Goal: Task Accomplishment & Management: Use online tool/utility

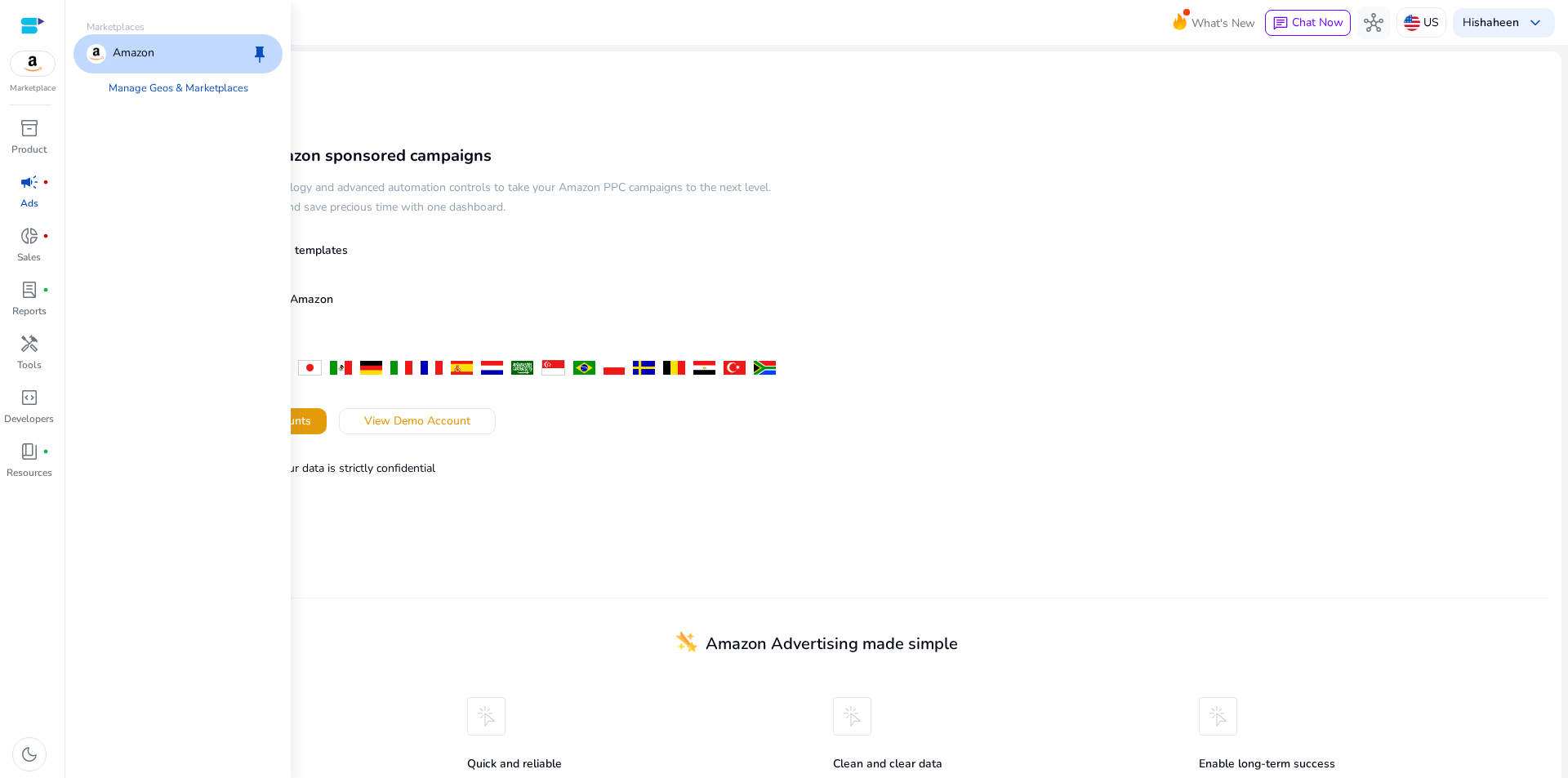
click at [36, 66] on img at bounding box center [32, 64] width 44 height 25
click at [171, 89] on link "Manage Geos & Marketplaces" at bounding box center [179, 88] width 165 height 30
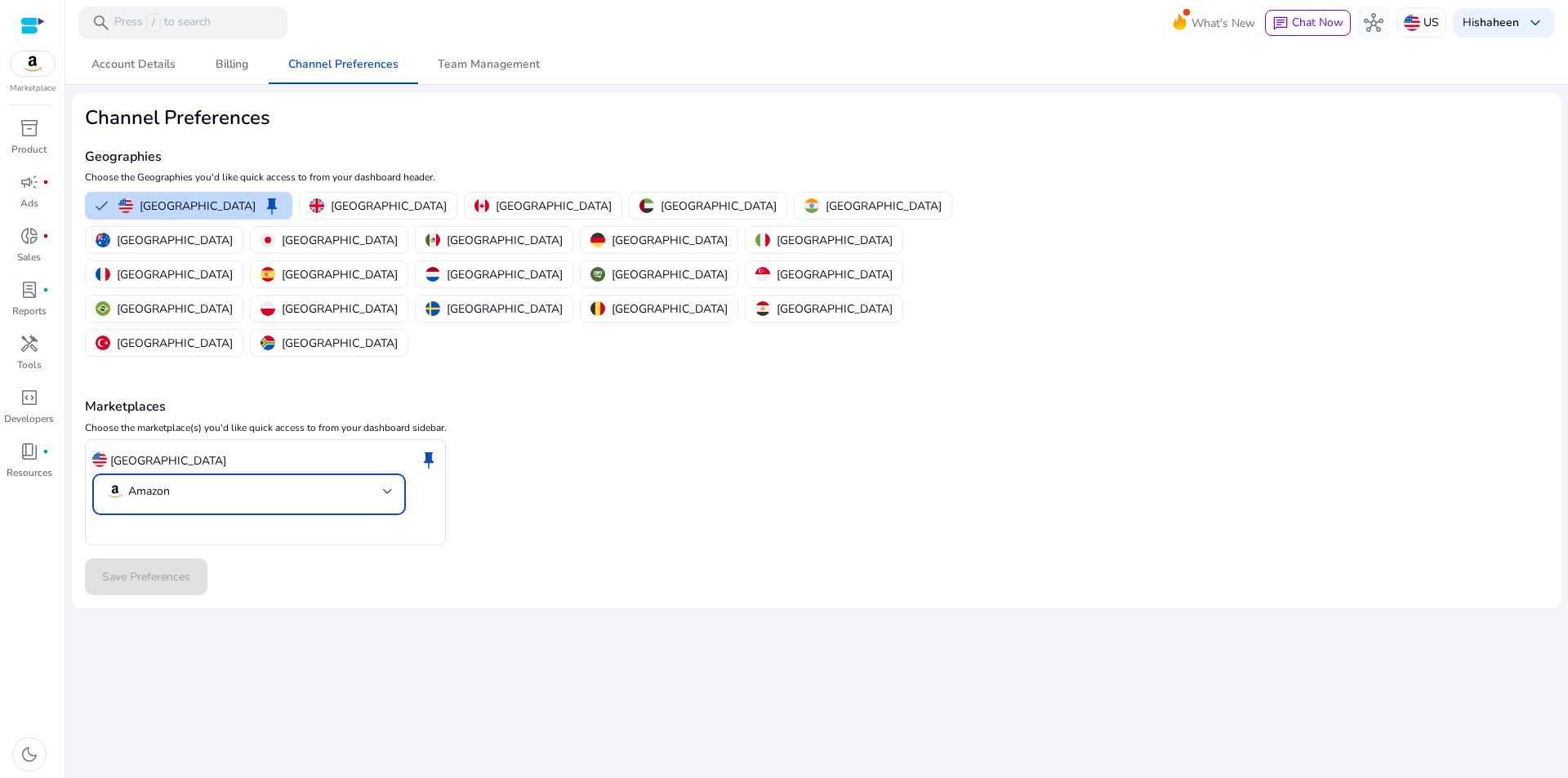
click at [387, 489] on div at bounding box center [388, 492] width 10 height 7
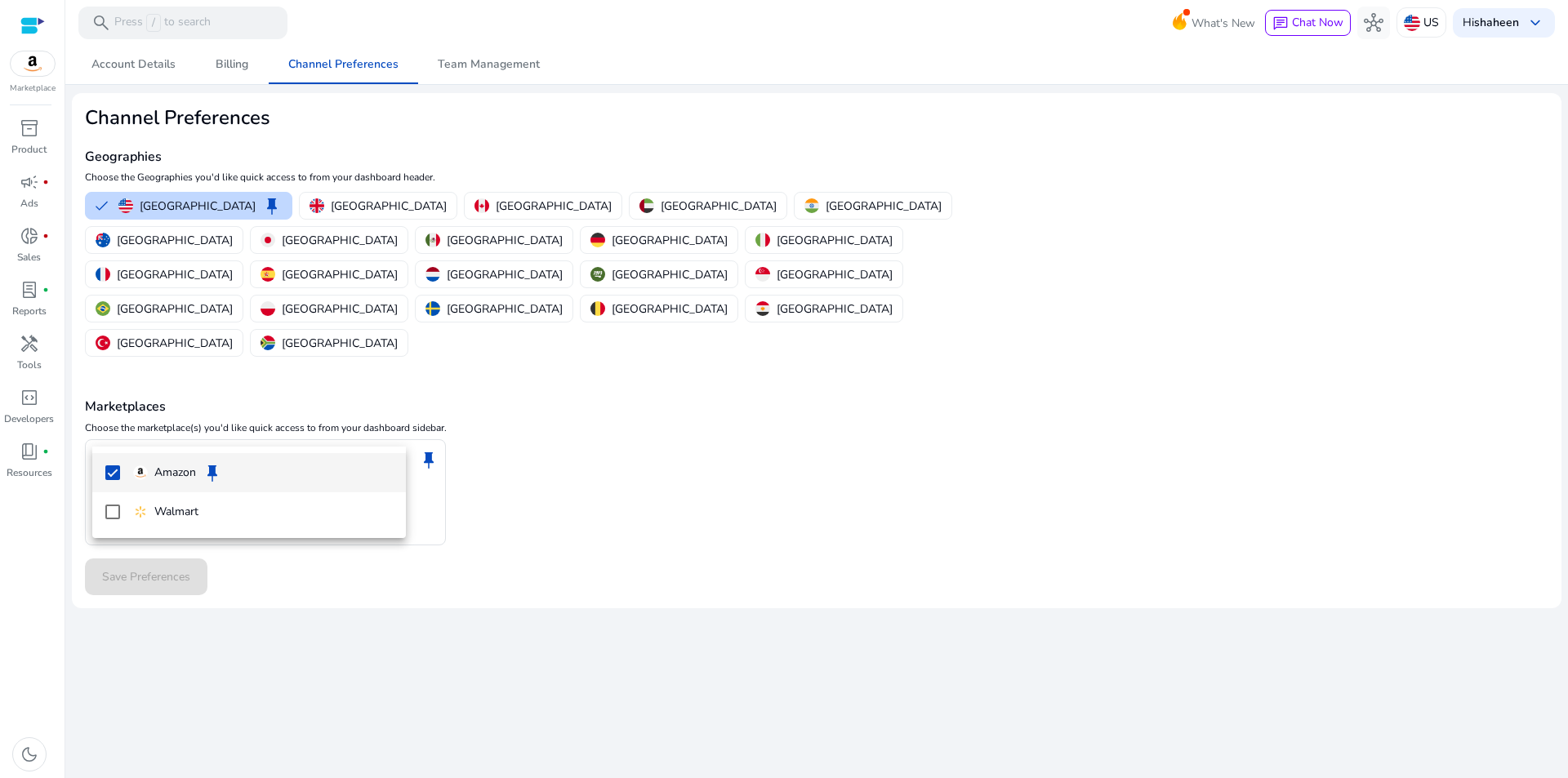
click at [526, 451] on div at bounding box center [784, 389] width 1568 height 778
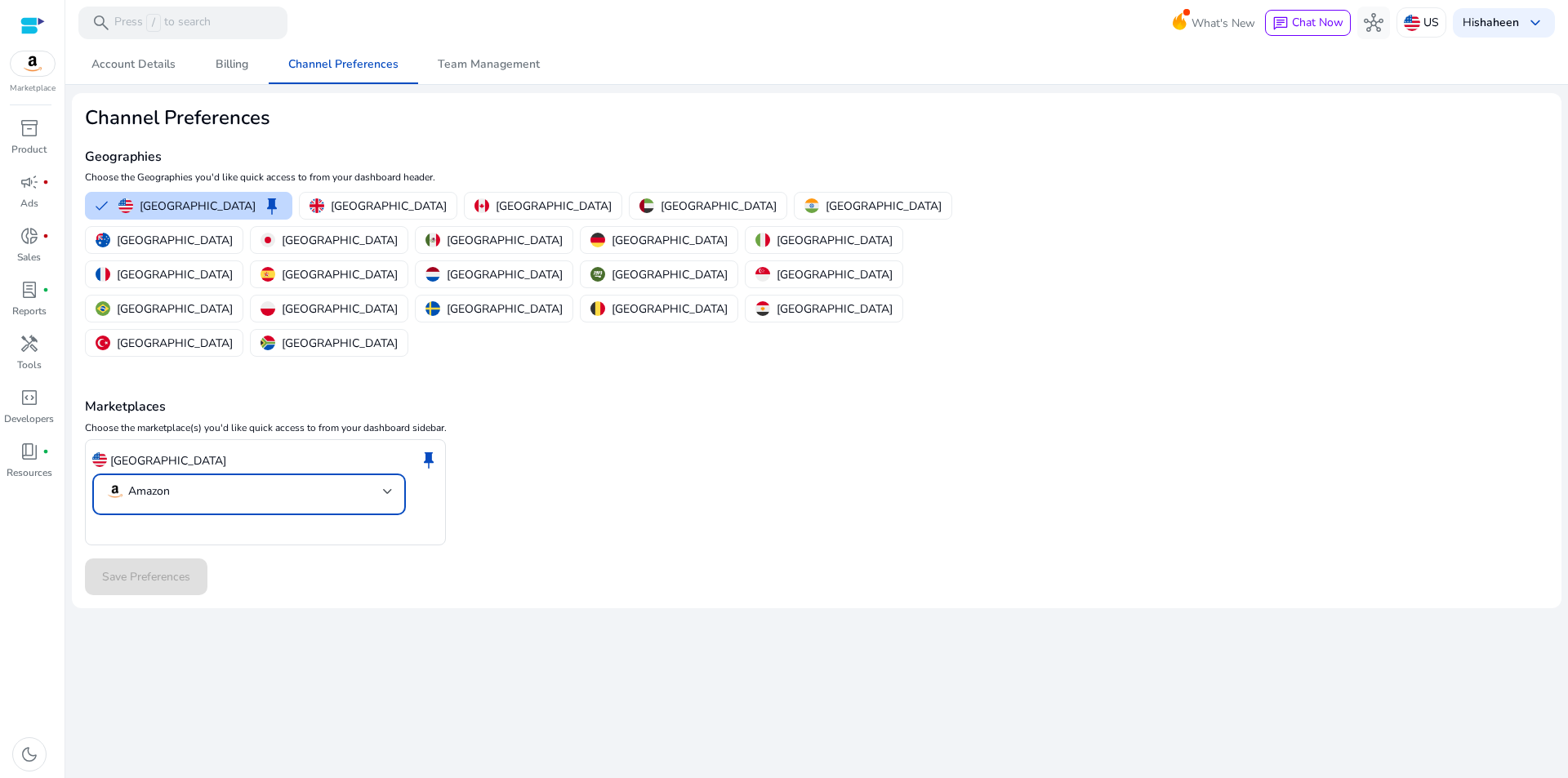
click at [382, 482] on mat-select-trigger "Amazon" at bounding box center [244, 492] width 278 height 20
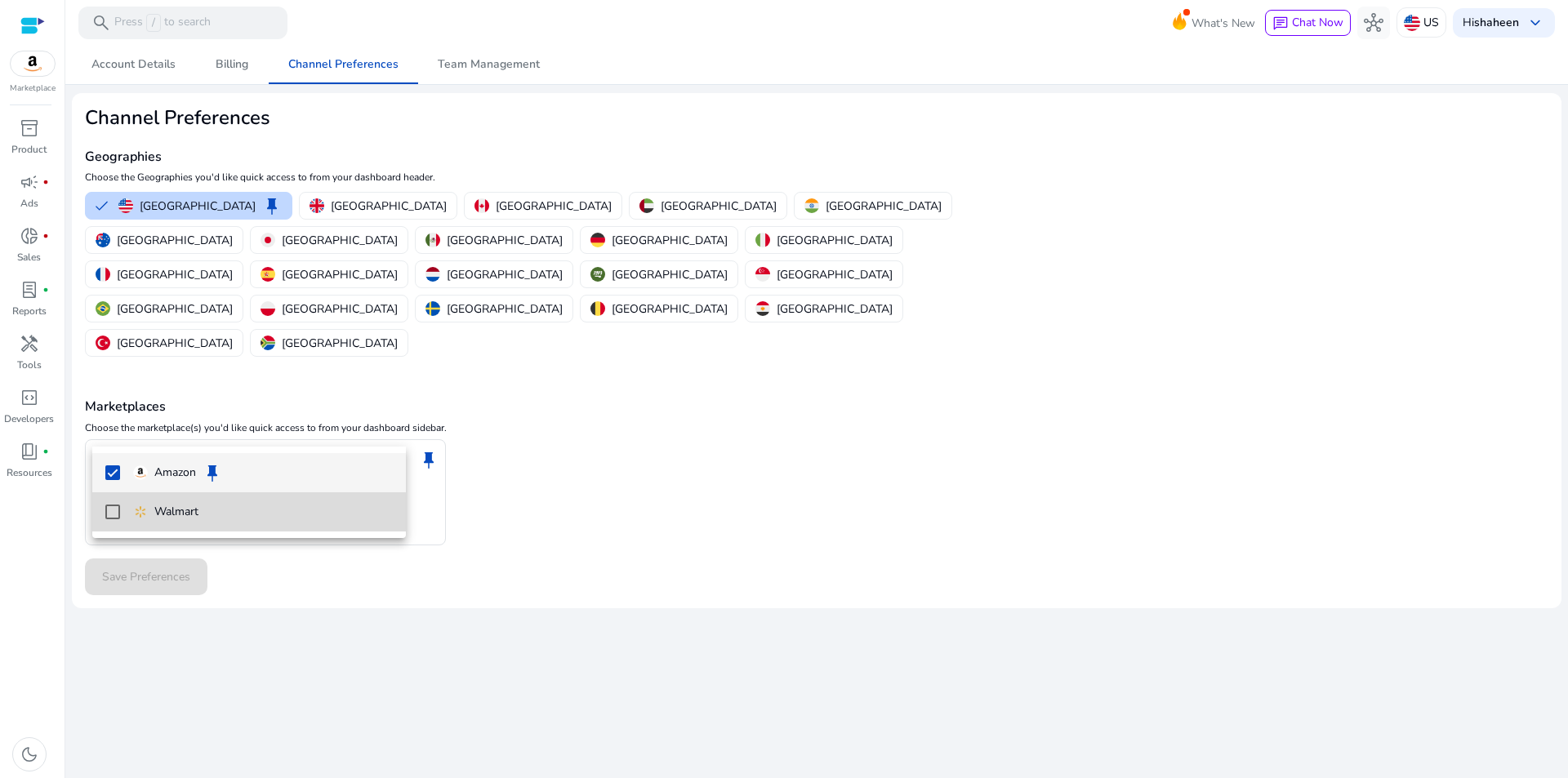
click at [111, 513] on mat-pseudo-checkbox at bounding box center [112, 512] width 15 height 15
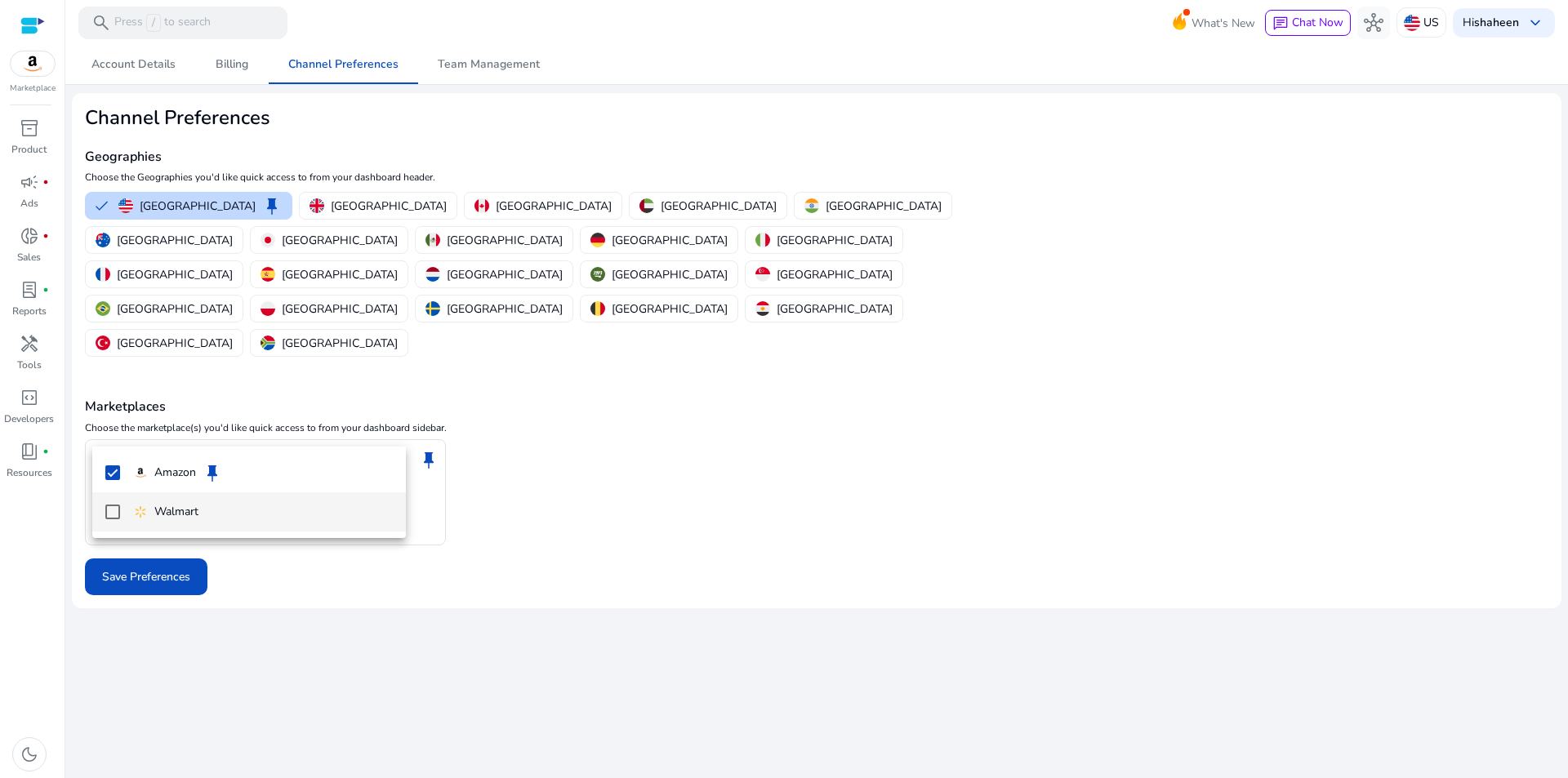
click at [108, 509] on mat-pseudo-checkbox at bounding box center [112, 512] width 15 height 15
click at [423, 465] on div at bounding box center [784, 389] width 1568 height 778
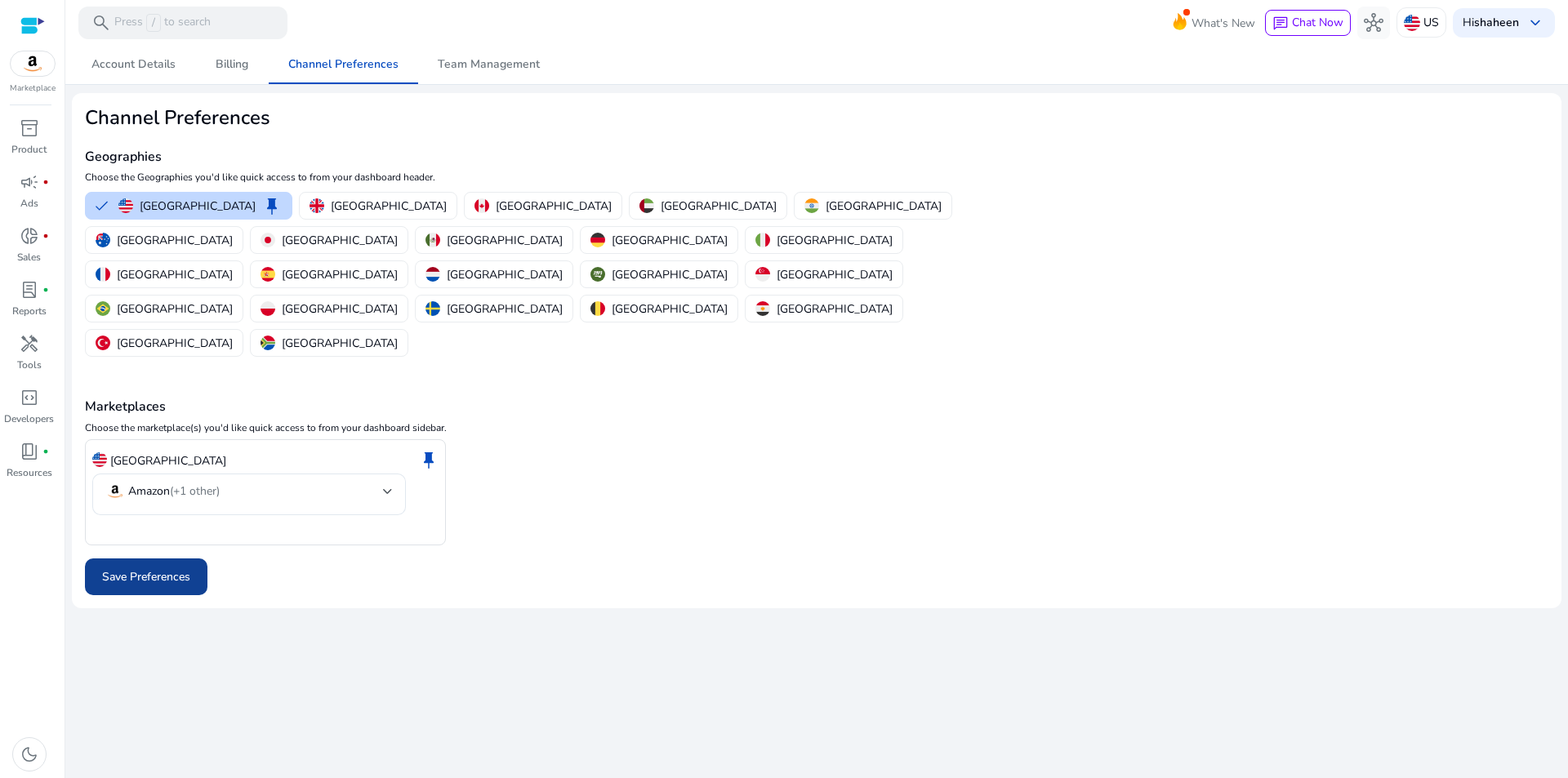
click at [147, 568] on span "Save Preferences" at bounding box center [146, 576] width 88 height 17
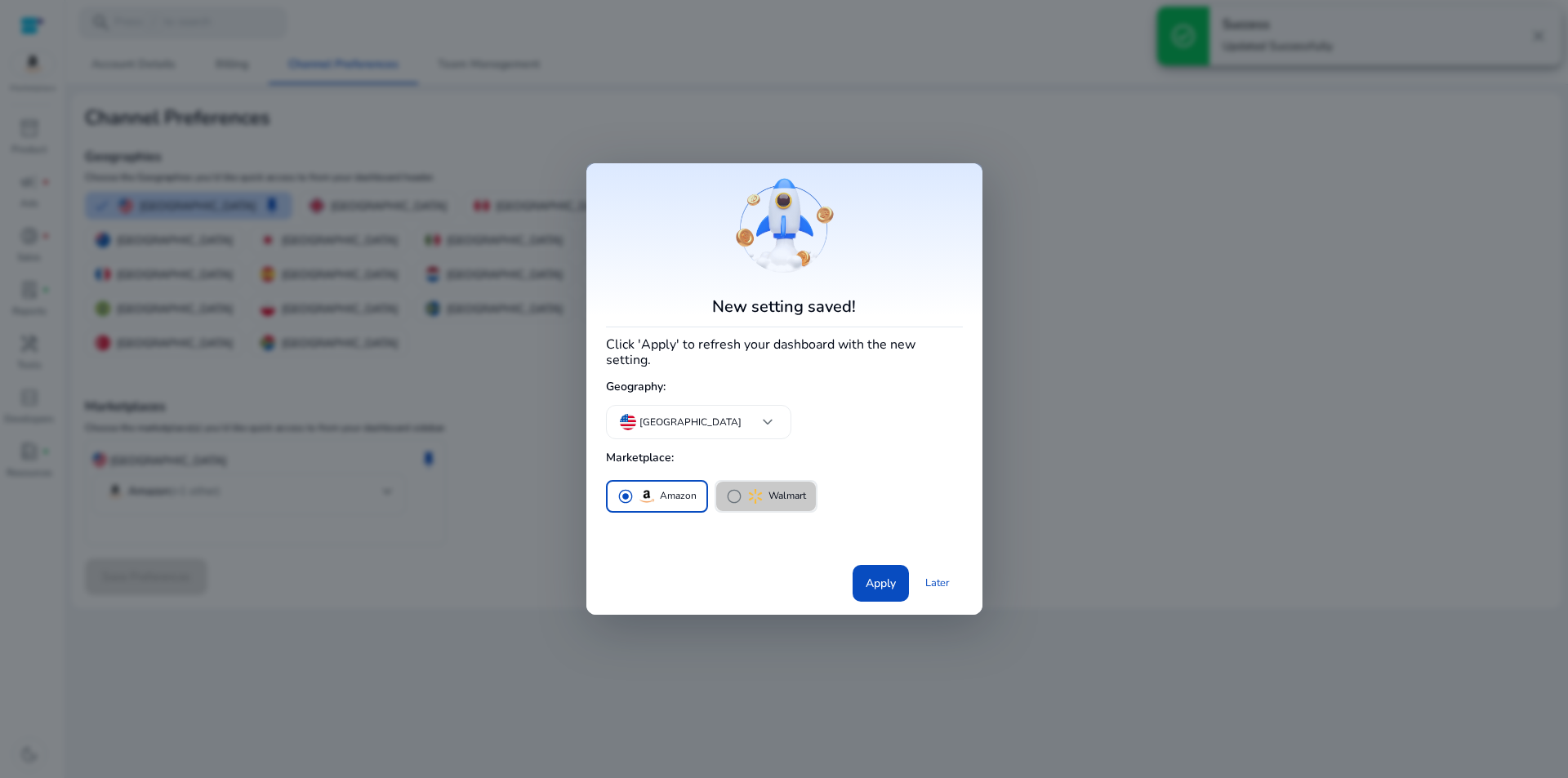
click at [731, 489] on span "radio_button_unchecked" at bounding box center [734, 497] width 17 height 17
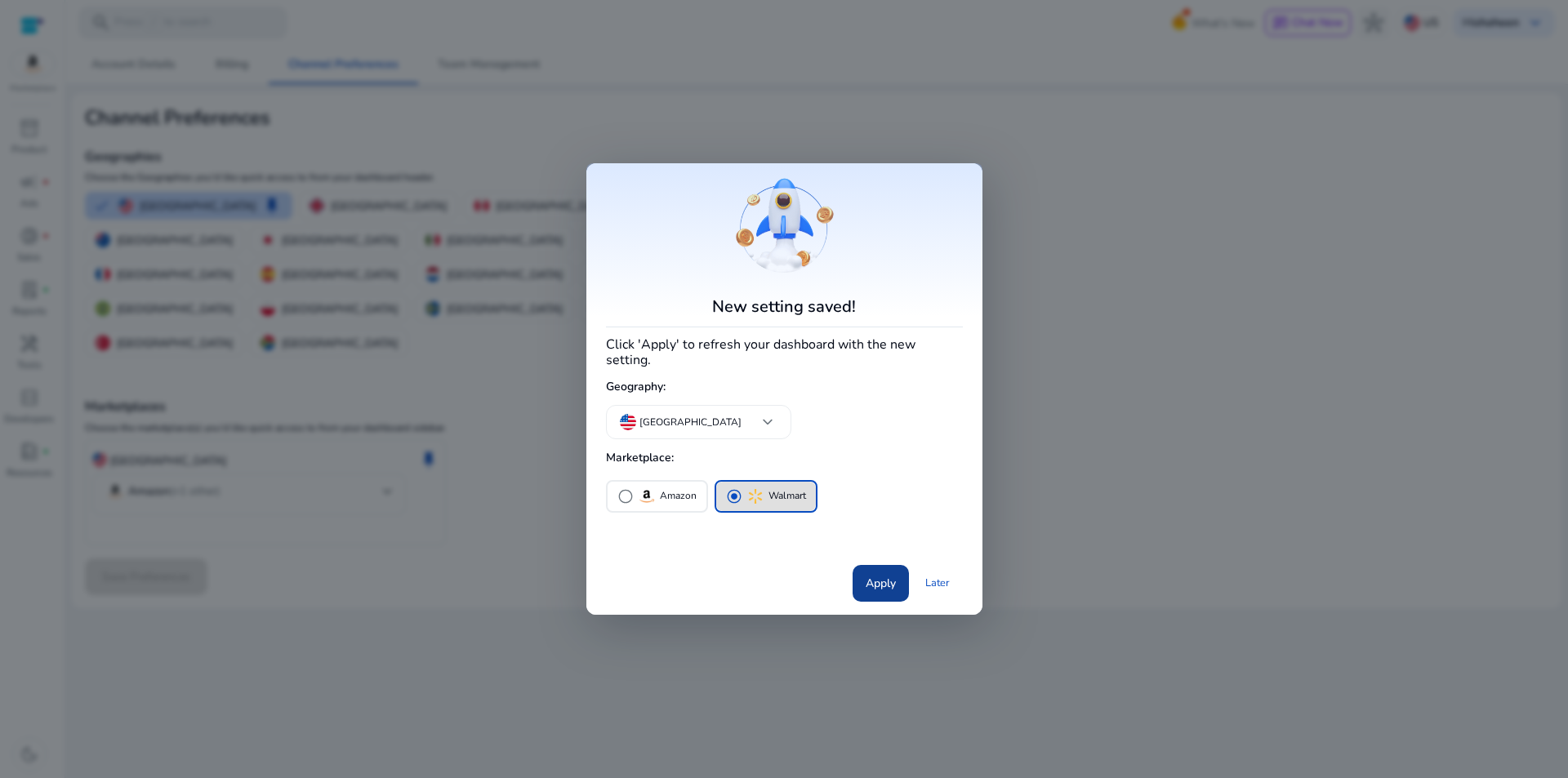
click at [887, 575] on span "Apply" at bounding box center [881, 583] width 31 height 17
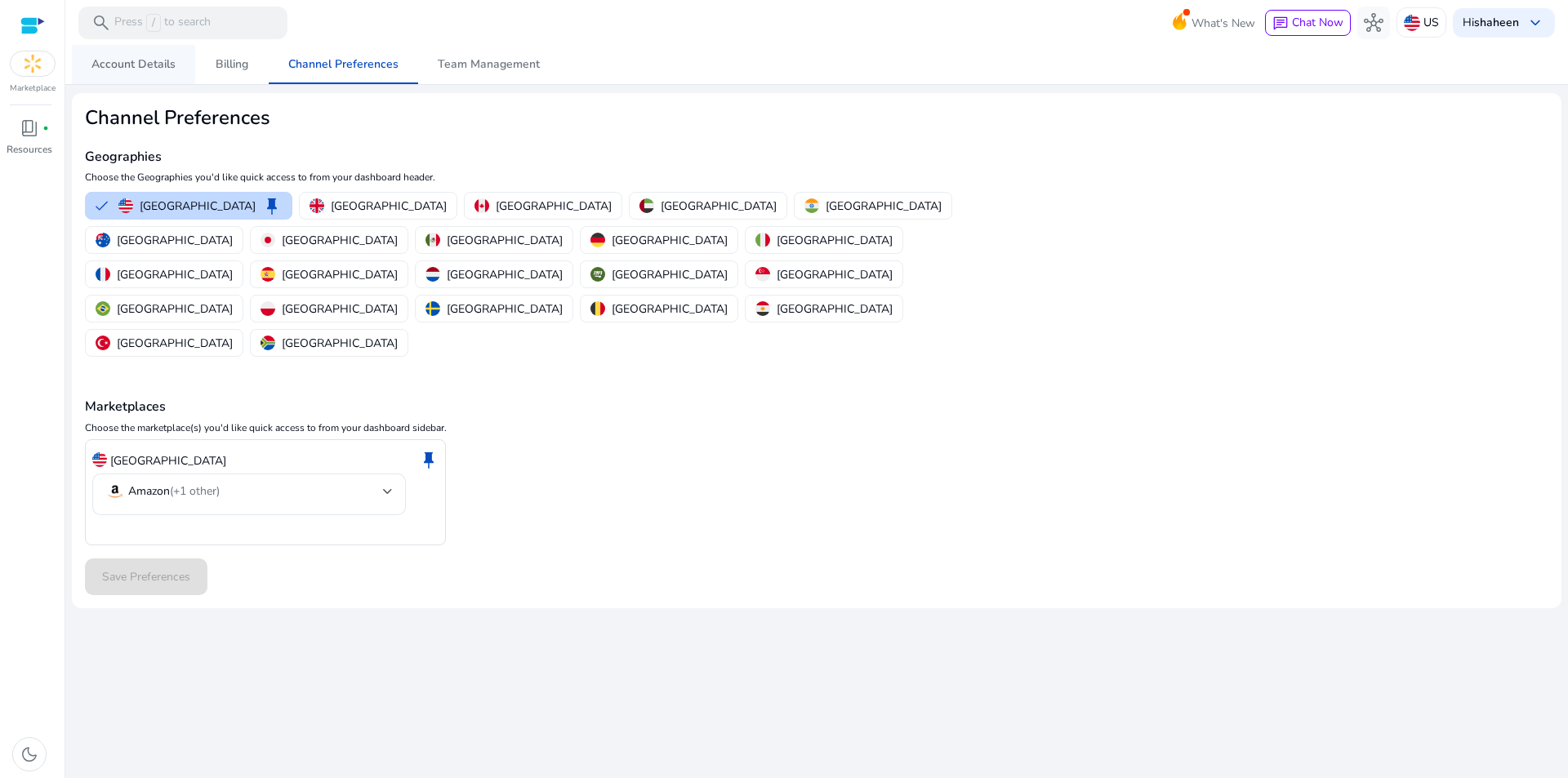
click at [130, 64] on span "Account Details" at bounding box center [134, 64] width 84 height 12
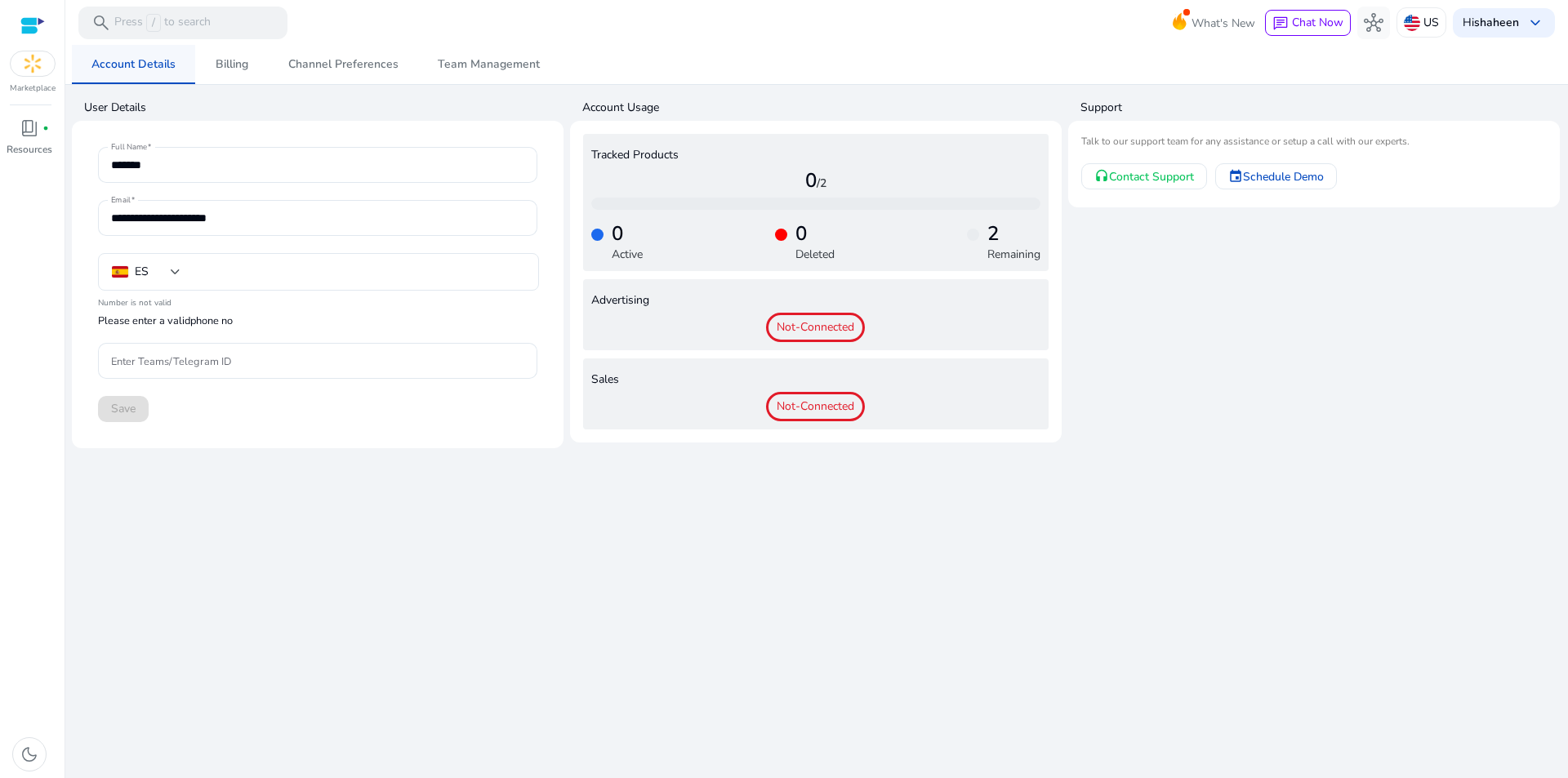
type input "***"
click at [237, 64] on span "Billing" at bounding box center [232, 64] width 33 height 12
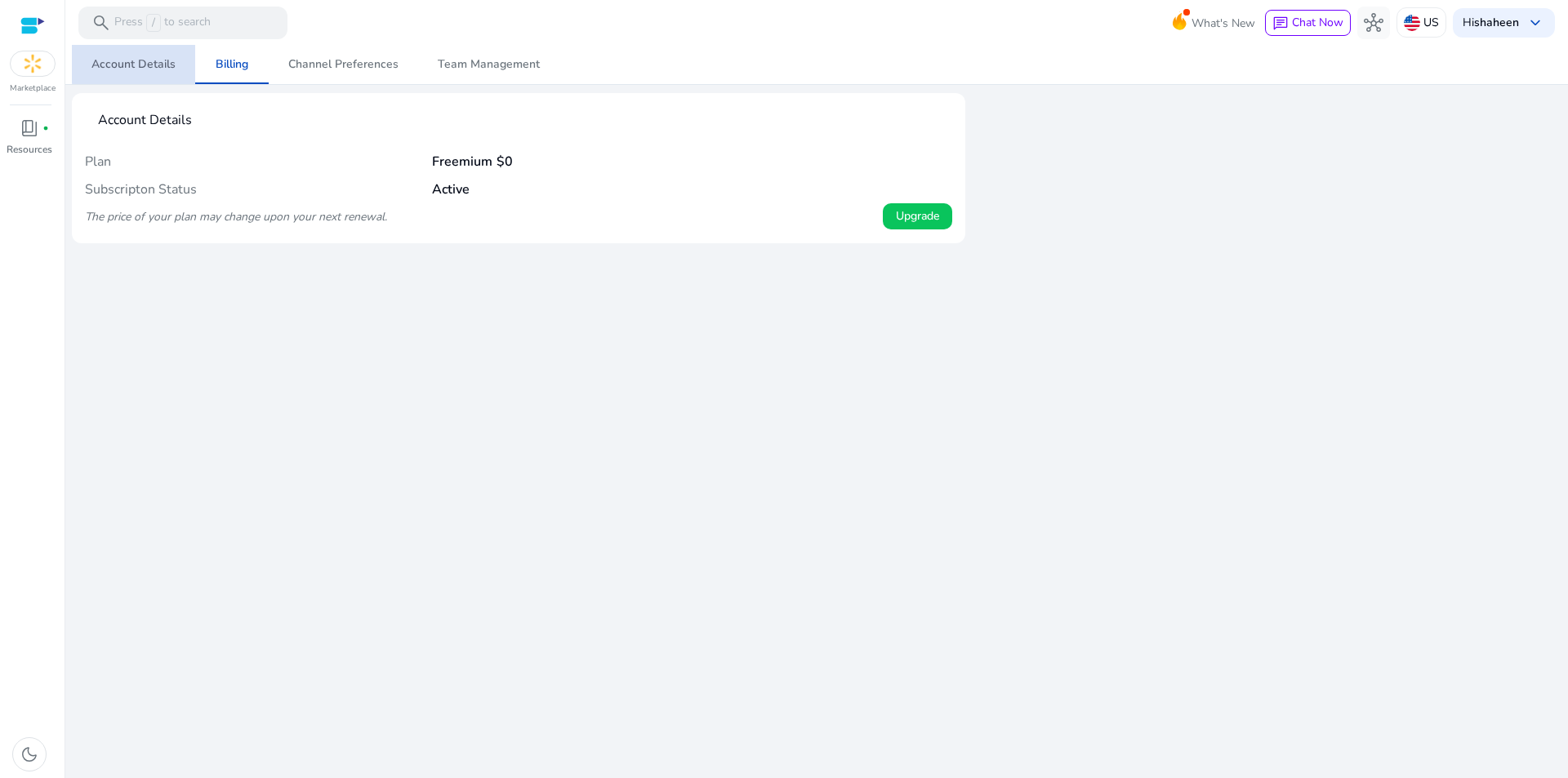
click at [148, 64] on span "Account Details" at bounding box center [134, 64] width 84 height 12
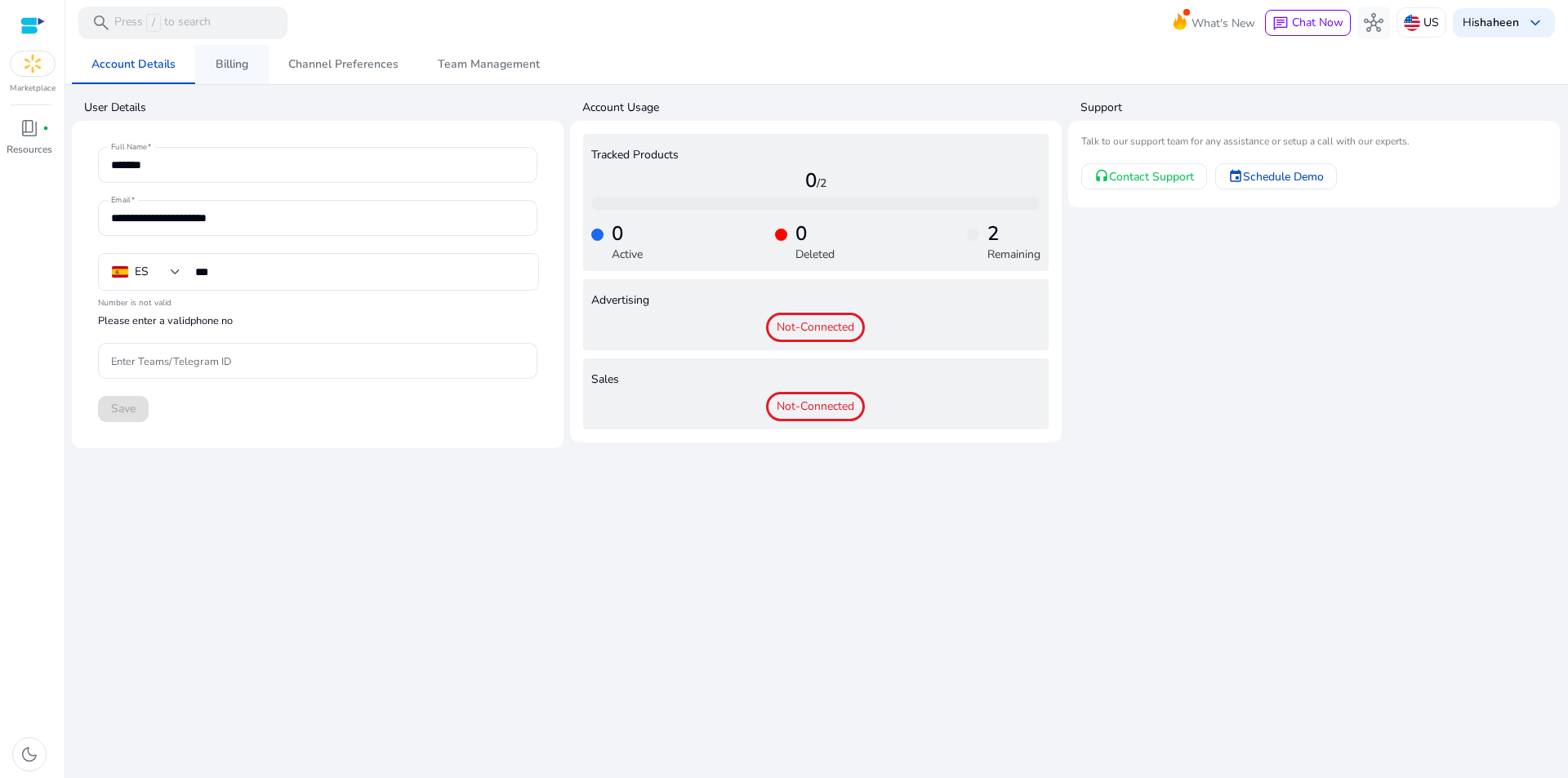
click at [230, 59] on span "Billing" at bounding box center [232, 64] width 33 height 12
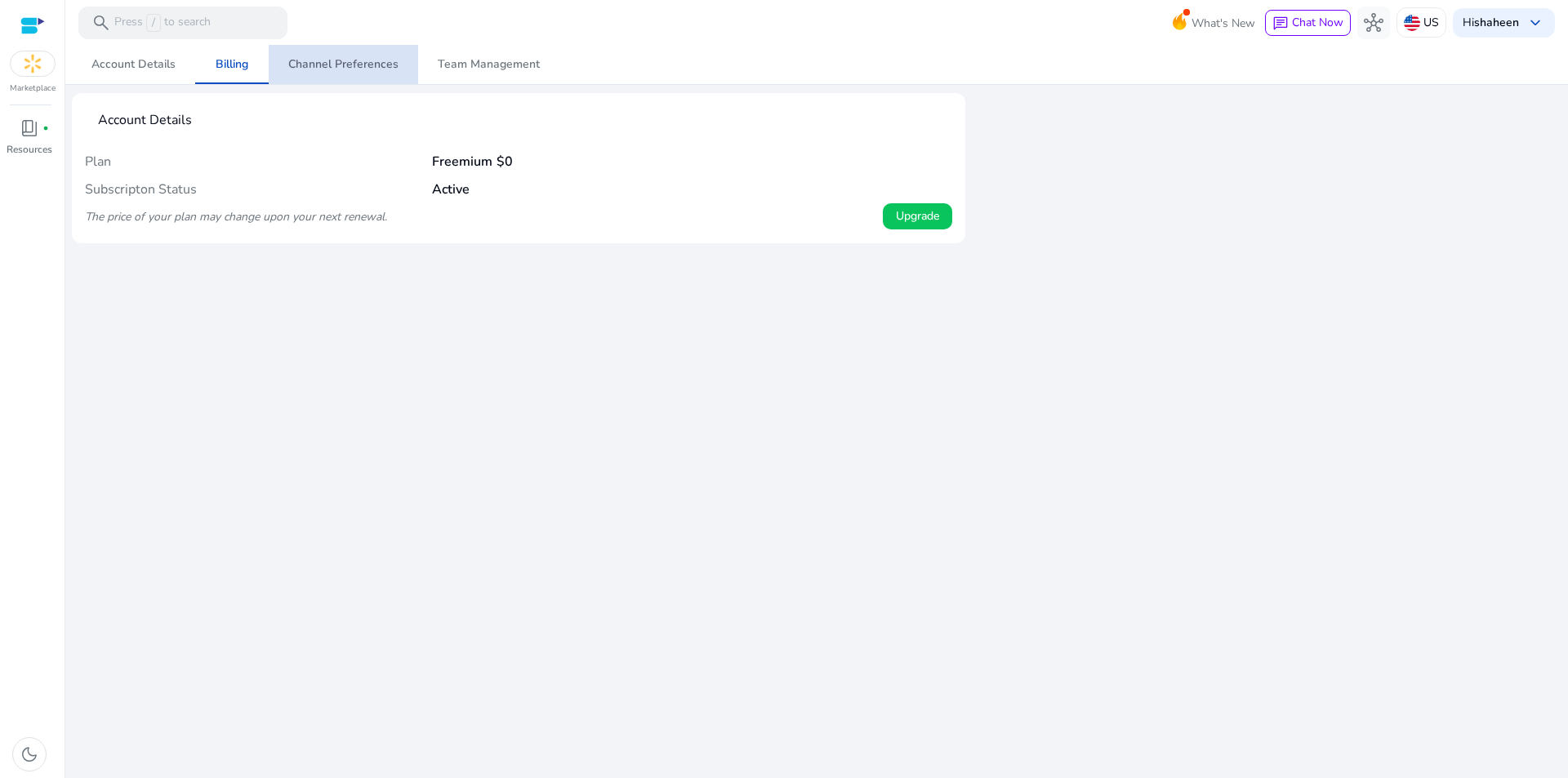
click at [343, 72] on span "Channel Preferences" at bounding box center [343, 64] width 110 height 39
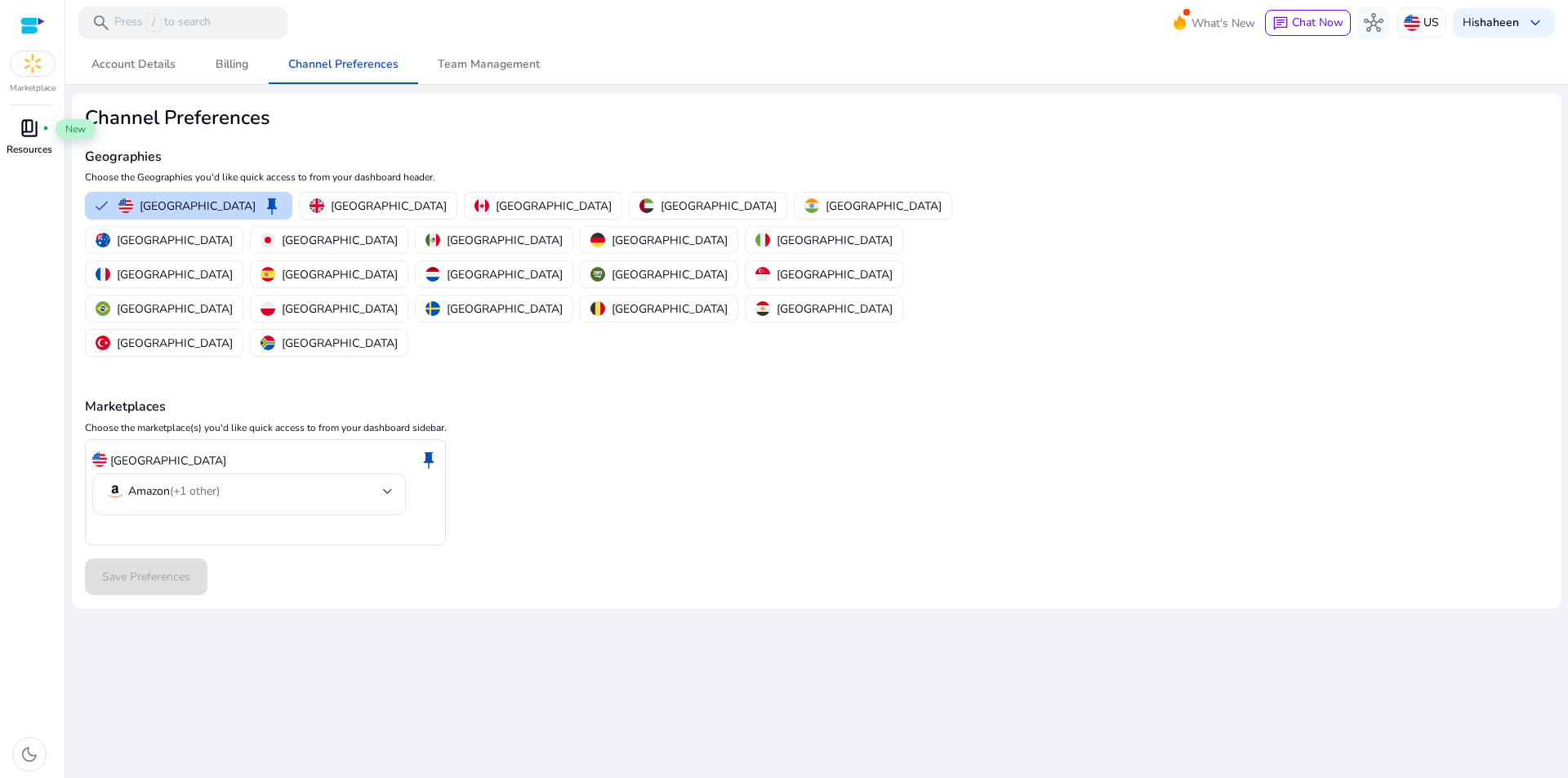
click at [29, 130] on span "book_4" at bounding box center [30, 128] width 20 height 20
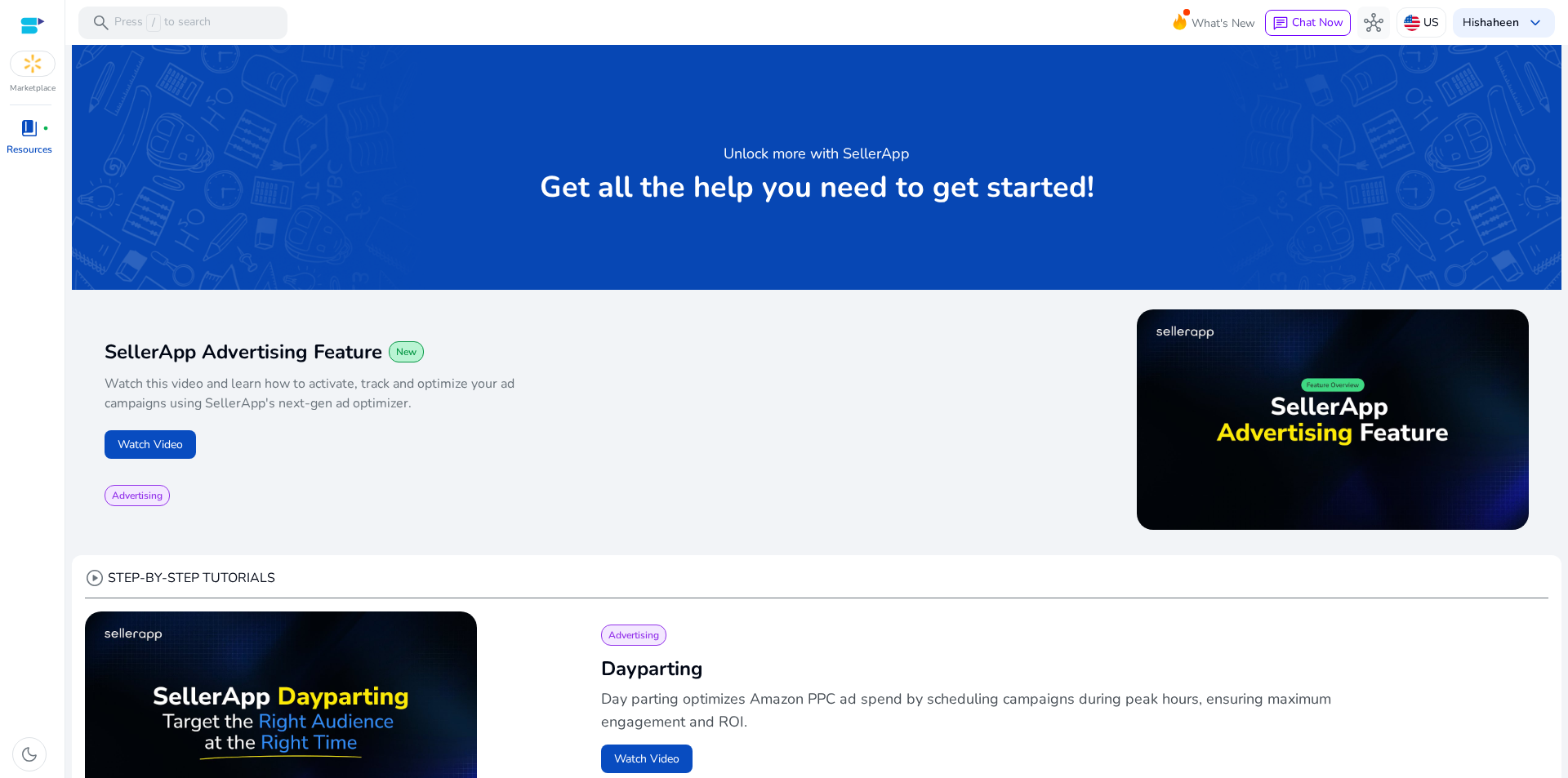
click at [25, 74] on img at bounding box center [32, 64] width 44 height 25
click at [33, 20] on div at bounding box center [33, 26] width 25 height 19
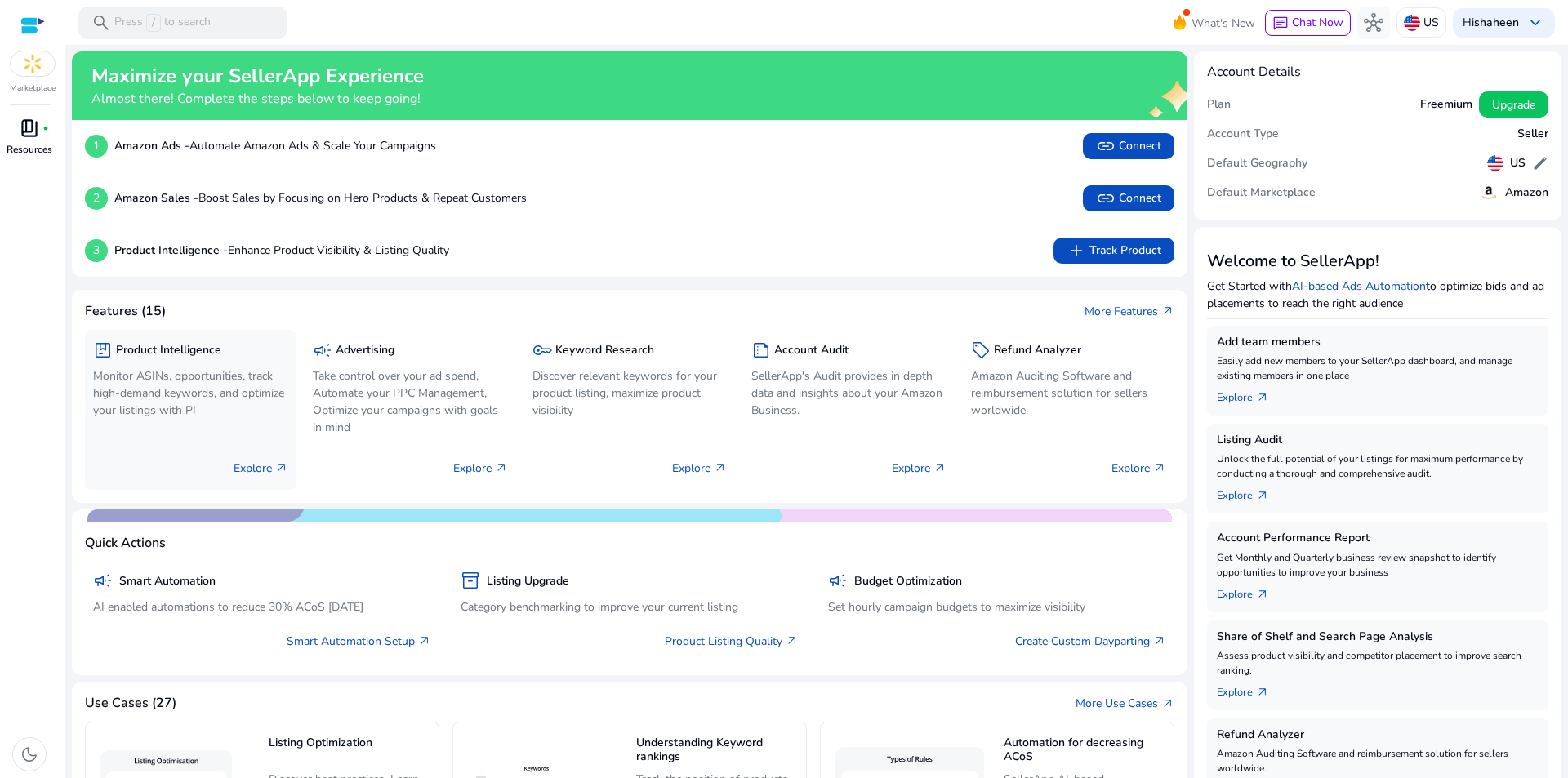
click at [159, 387] on p "Monitor ASINs, opportunities, track high-demand keywords, and optimize your lis…" at bounding box center [191, 393] width 195 height 51
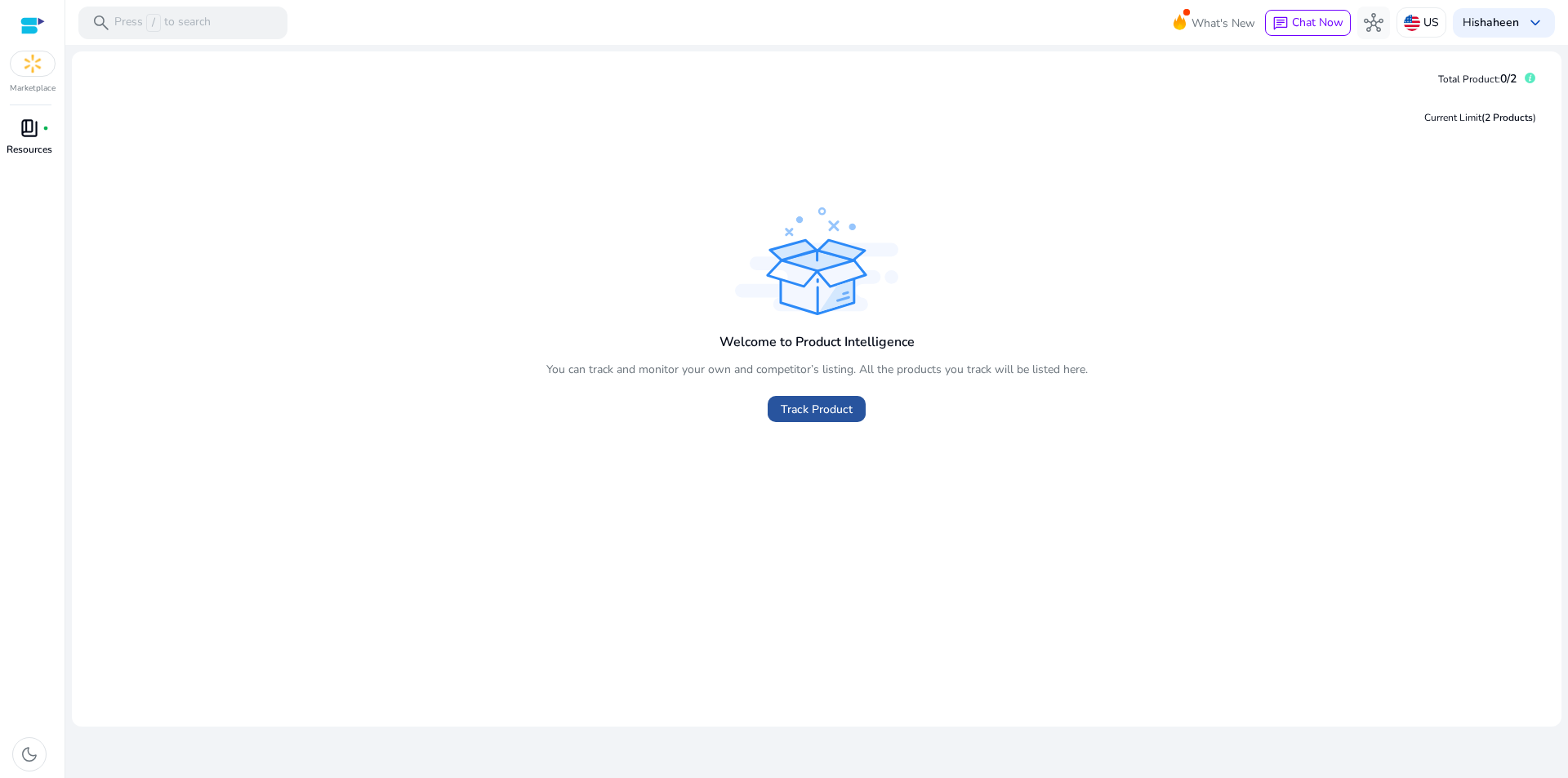
click at [815, 408] on span "Track Product" at bounding box center [816, 409] width 72 height 17
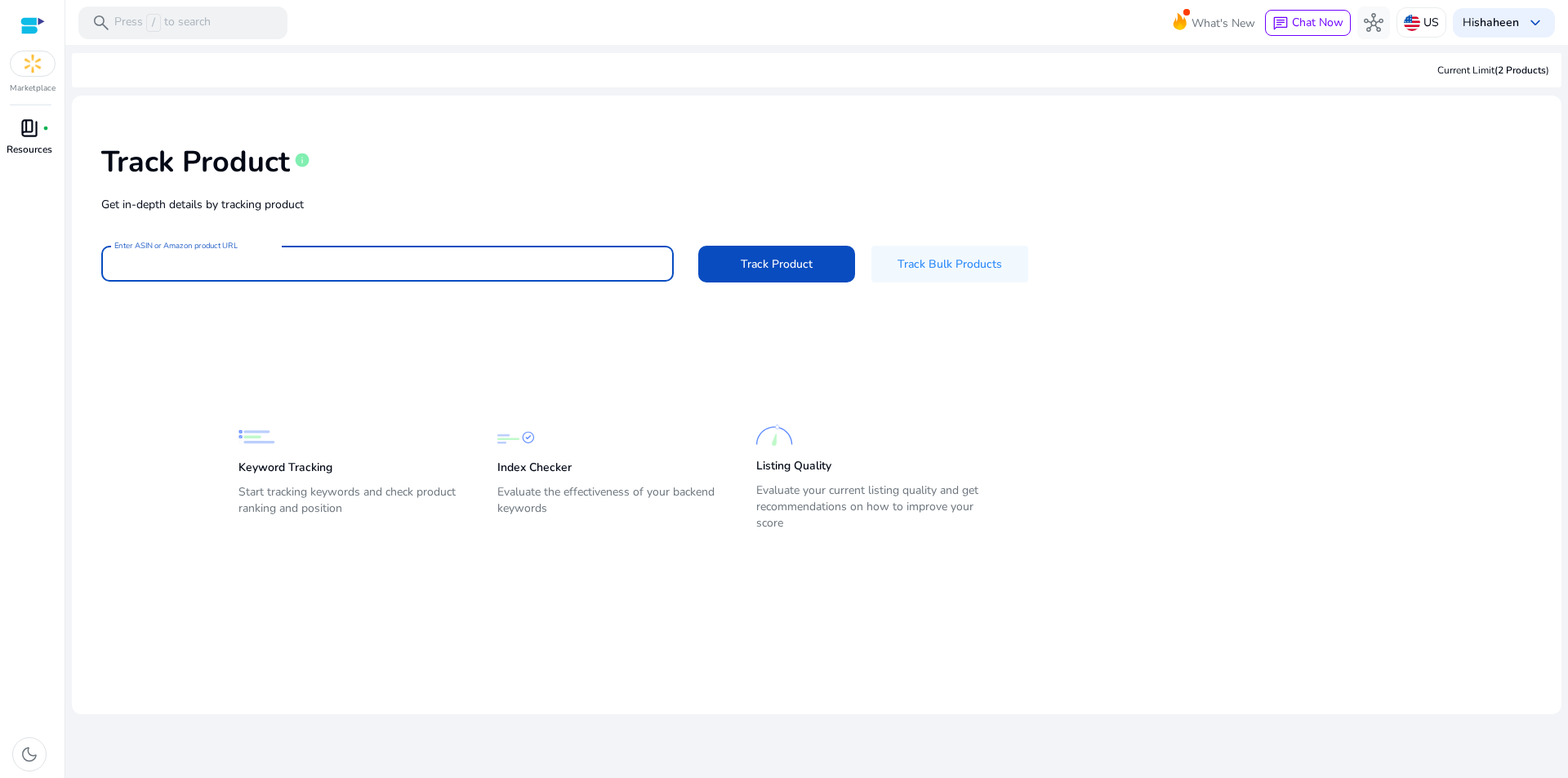
click at [202, 268] on input "Enter ASIN or Amazon product URL" at bounding box center [387, 264] width 547 height 18
paste input "**********"
type input "**********"
click at [698, 246] on button "Track Product" at bounding box center [777, 264] width 157 height 36
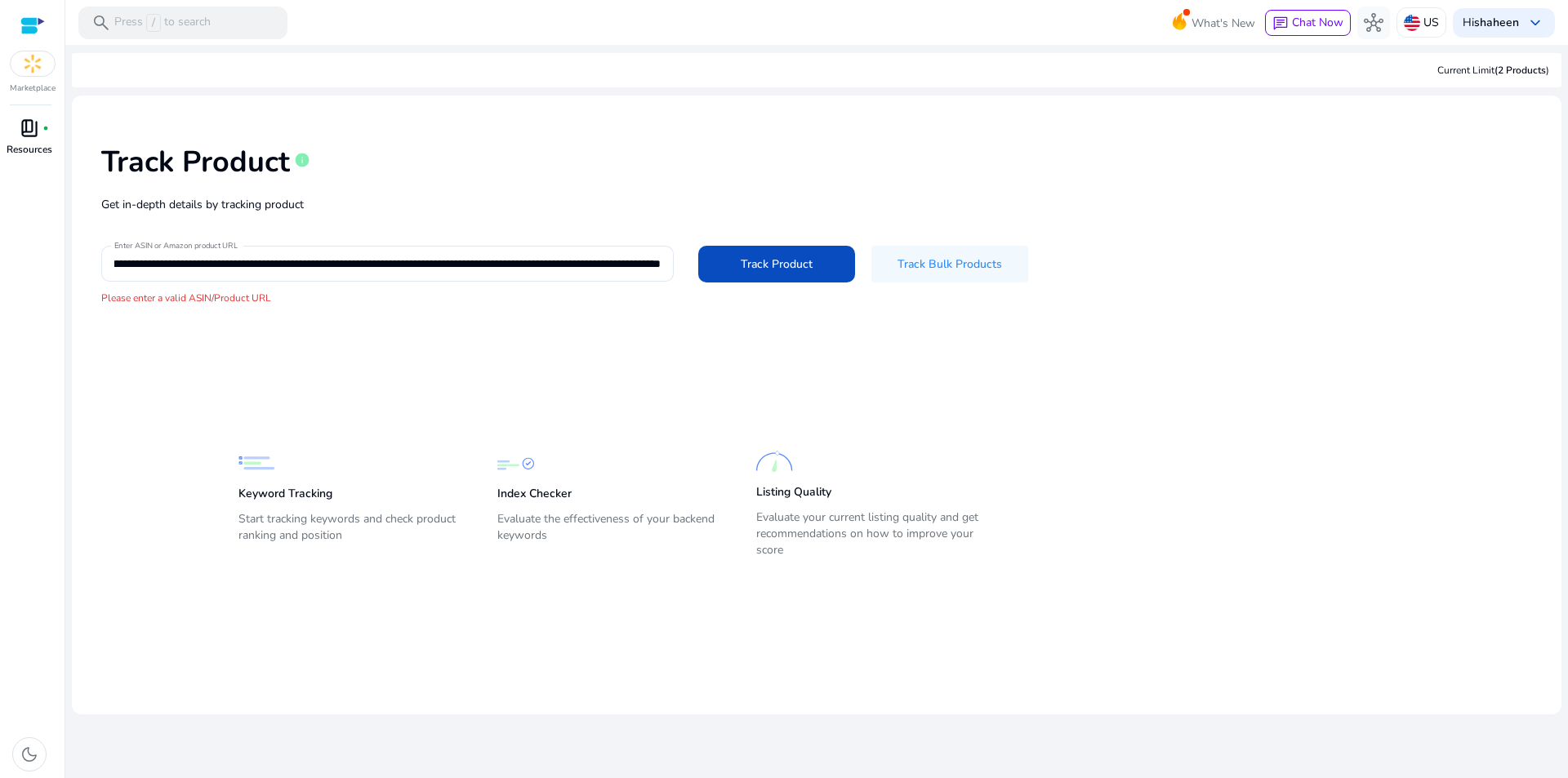
scroll to position [0, 0]
click at [559, 259] on input "**********" at bounding box center [387, 264] width 547 height 18
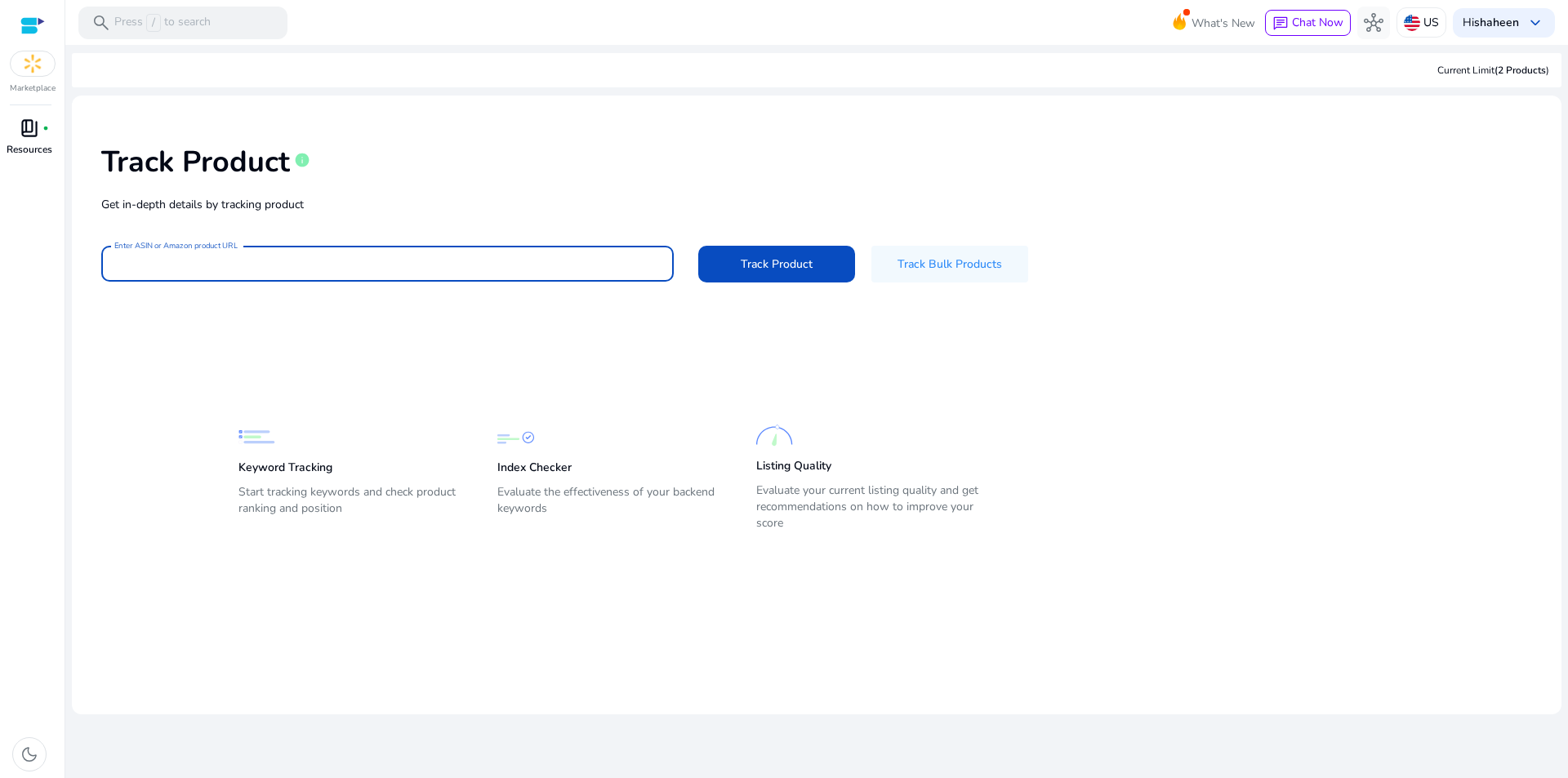
paste input "**********"
type input "**********"
click at [698, 246] on button "Track Product" at bounding box center [777, 264] width 157 height 36
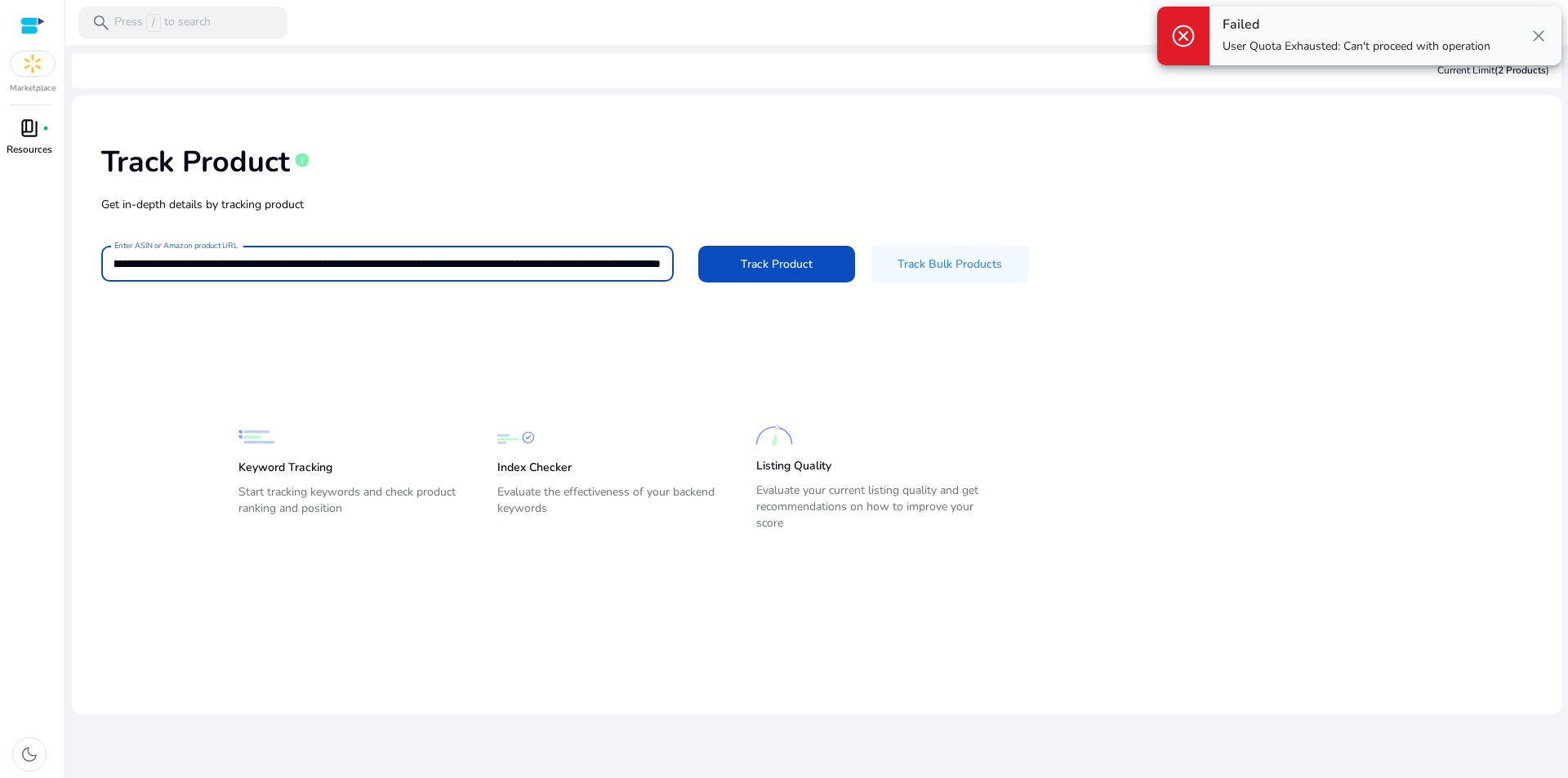
scroll to position [0, 0]
click at [1537, 33] on span "close" at bounding box center [1539, 36] width 20 height 20
